Goal: Find specific page/section: Find specific page/section

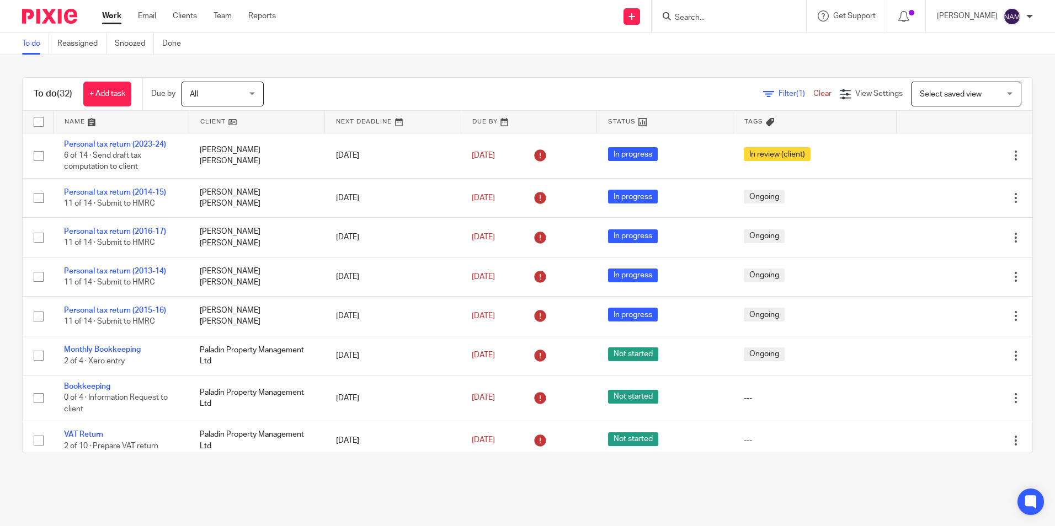
click at [697, 13] on input "Search" at bounding box center [723, 18] width 99 height 10
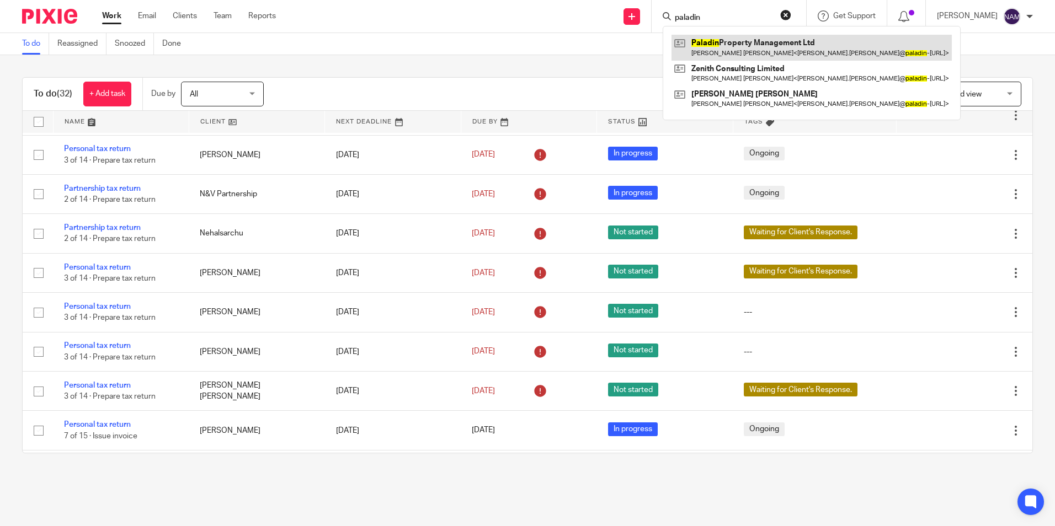
type input "paladin"
click at [695, 45] on link at bounding box center [812, 47] width 280 height 25
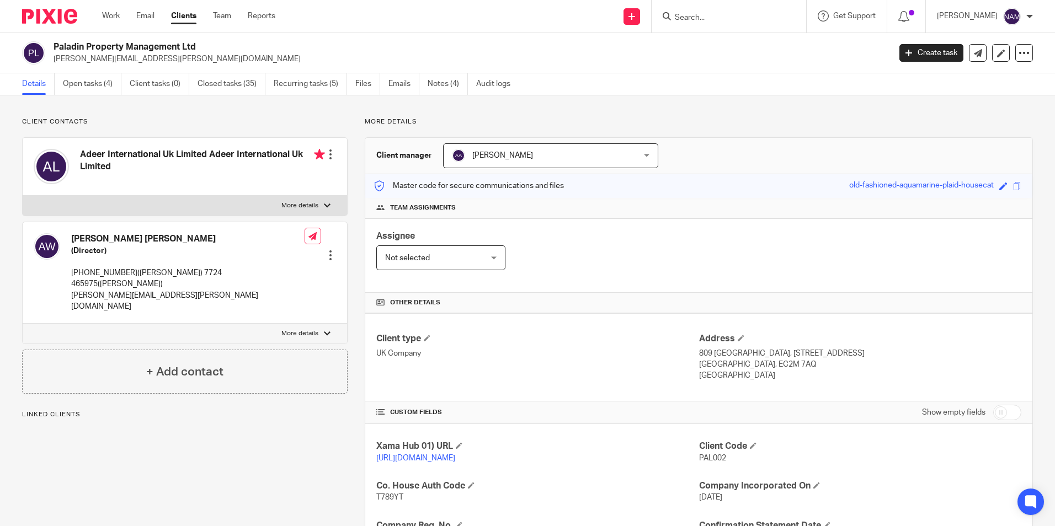
click at [712, 455] on span "PAL002" at bounding box center [712, 459] width 27 height 8
copy span "PAL002"
click at [509, 31] on div "Send new email Create task Add client Get Support Contact via email Check our d…" at bounding box center [673, 16] width 763 height 33
